Goal: Transaction & Acquisition: Subscribe to service/newsletter

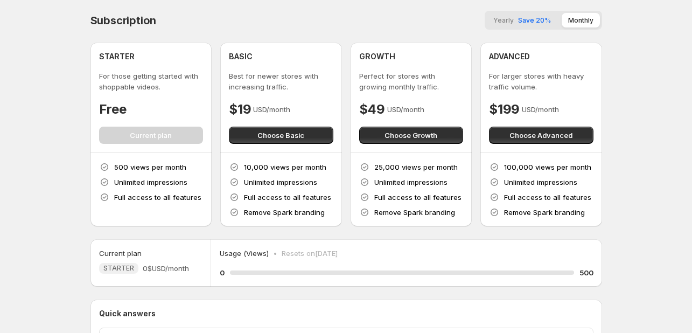
click at [520, 17] on span "Save 20%" at bounding box center [534, 20] width 33 height 8
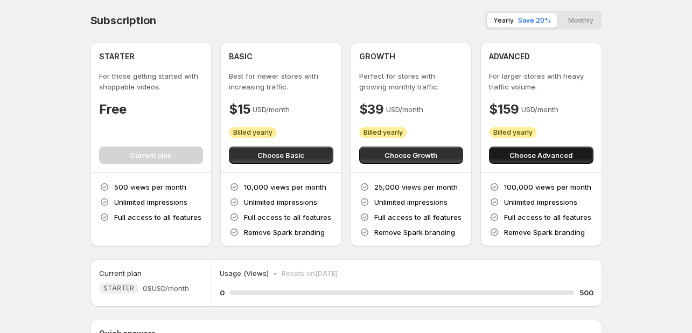
click at [524, 159] on span "Choose Advanced" at bounding box center [541, 155] width 63 height 11
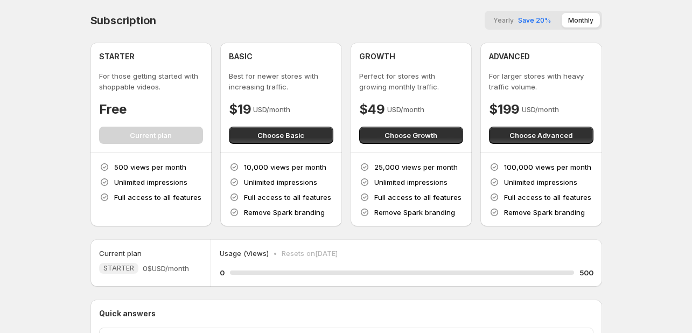
click at [521, 25] on button "Yearly Save 20%" at bounding box center [522, 20] width 71 height 15
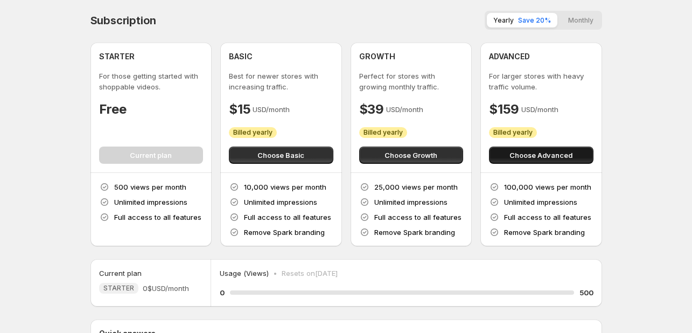
click at [538, 153] on span "Choose Advanced" at bounding box center [541, 155] width 63 height 11
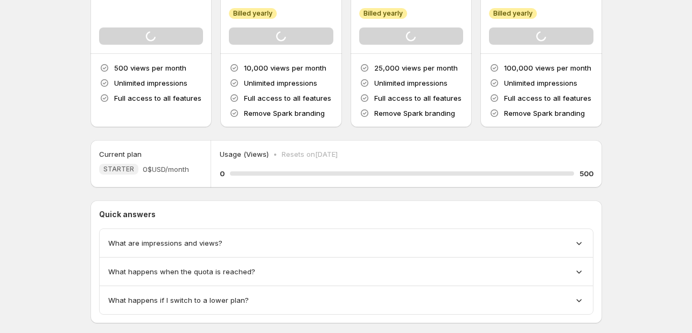
scroll to position [140, 0]
